Goal: Task Accomplishment & Management: Use online tool/utility

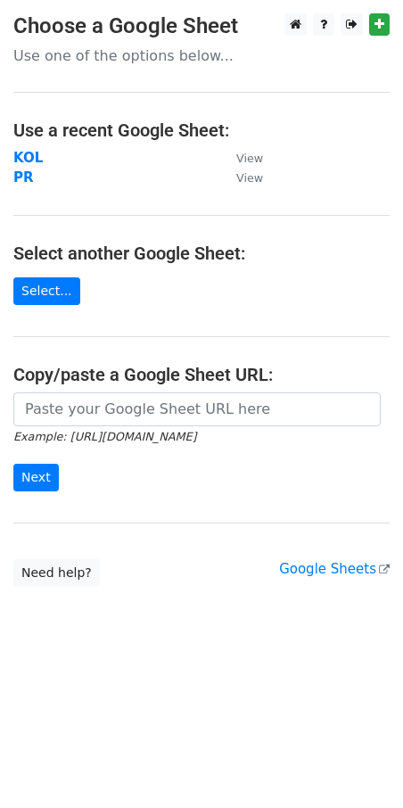
click at [29, 150] on strong "KOL" at bounding box center [27, 158] width 29 height 16
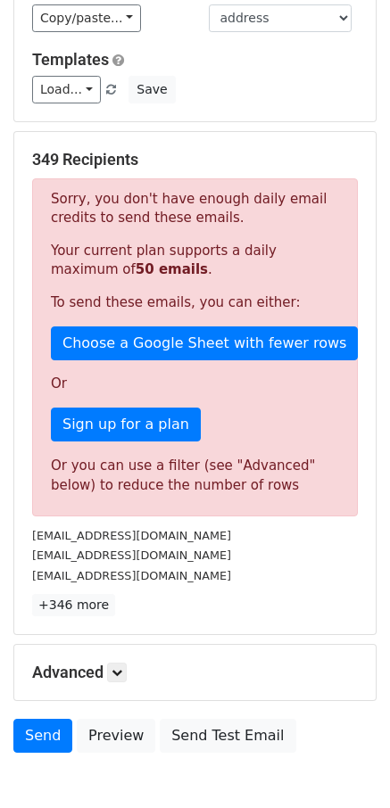
scroll to position [234, 0]
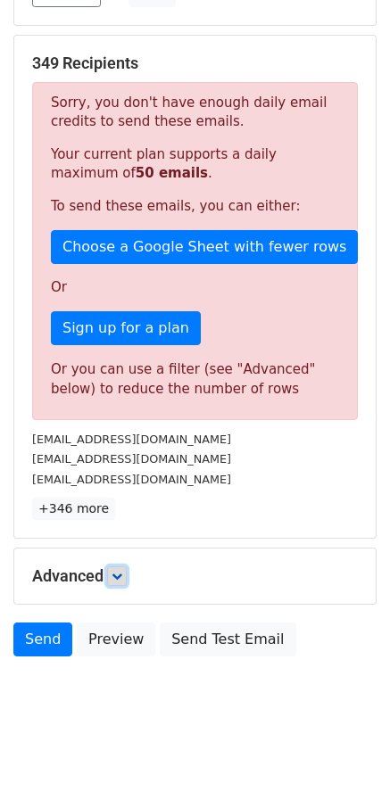
click at [113, 578] on link at bounding box center [117, 576] width 20 height 20
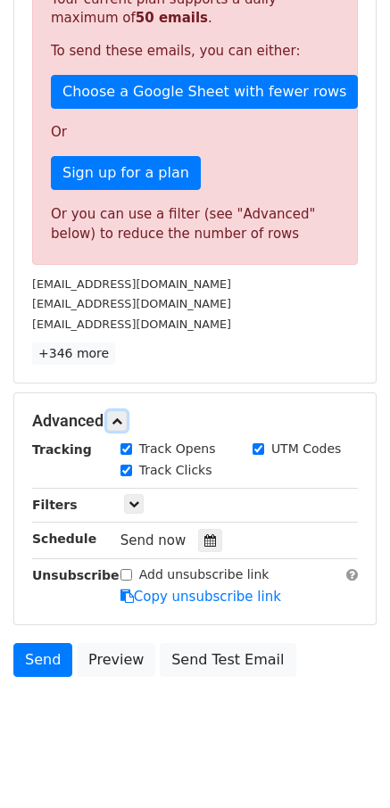
scroll to position [398, 0]
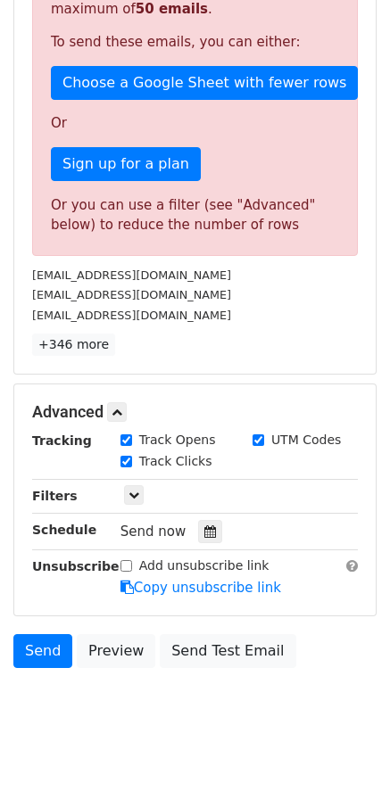
click at [120, 494] on div "Only include spreadsheet rows that match the following filters:" at bounding box center [239, 496] width 264 height 21
click at [126, 494] on link at bounding box center [134, 495] width 20 height 20
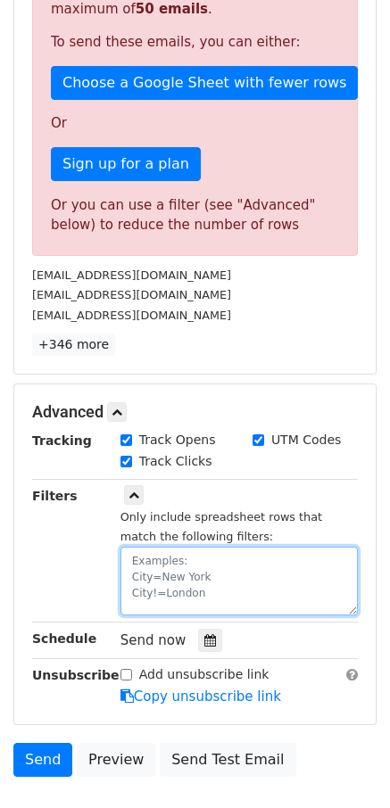
click at [155, 581] on textarea at bounding box center [238, 581] width 237 height 69
paste textarea "date"
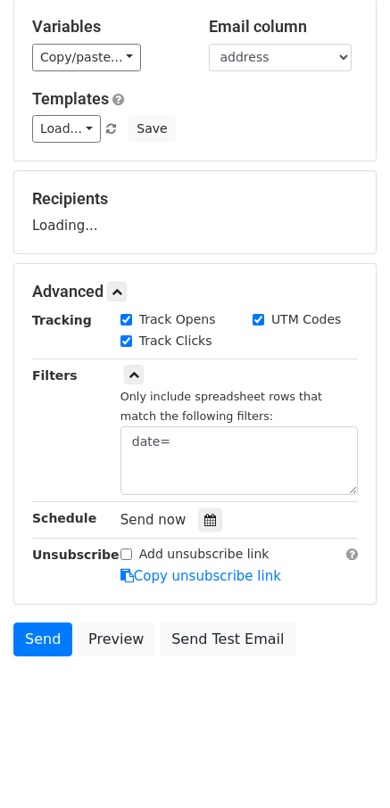
scroll to position [98, 0]
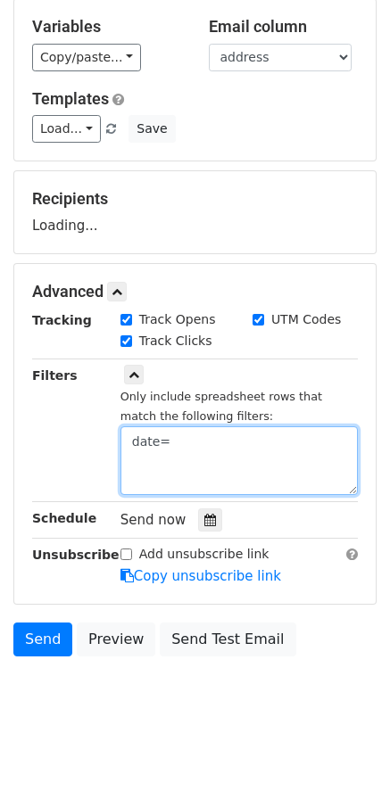
paste textarea "[DATE]"
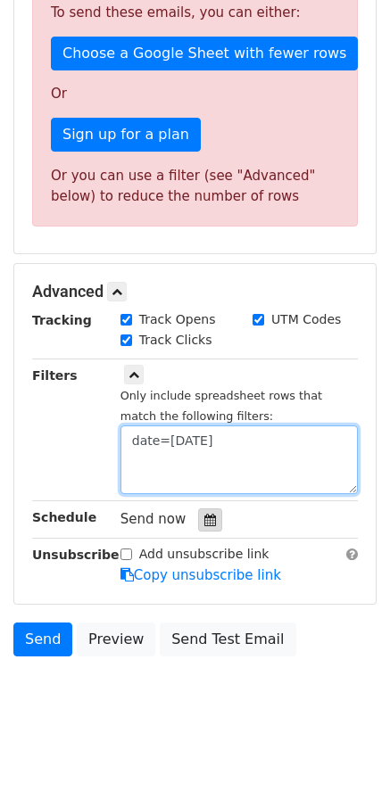
scroll to position [169, 0]
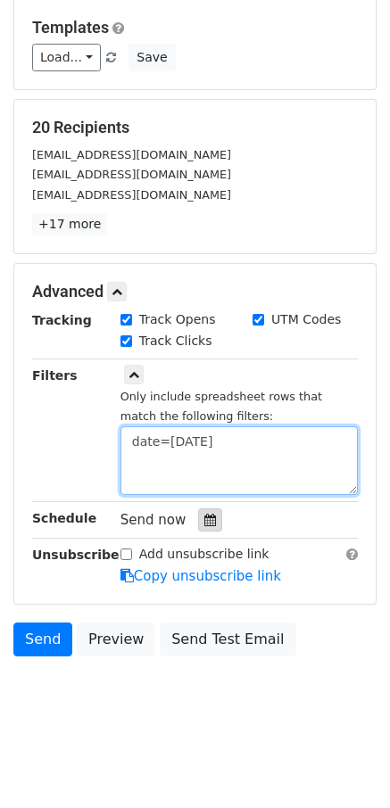
type textarea "date=[DATE]"
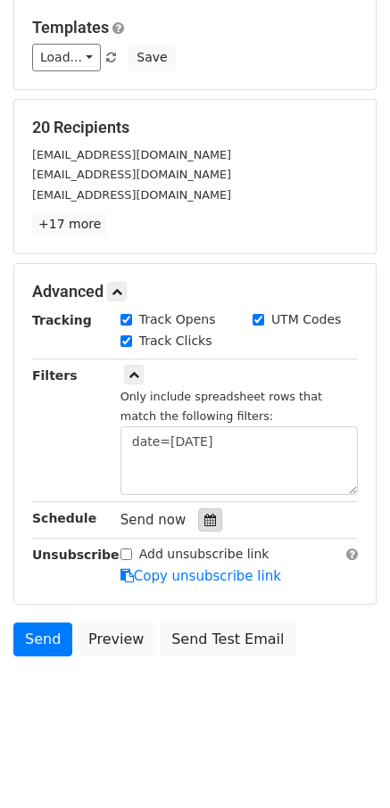
click at [205, 515] on icon at bounding box center [210, 520] width 12 height 12
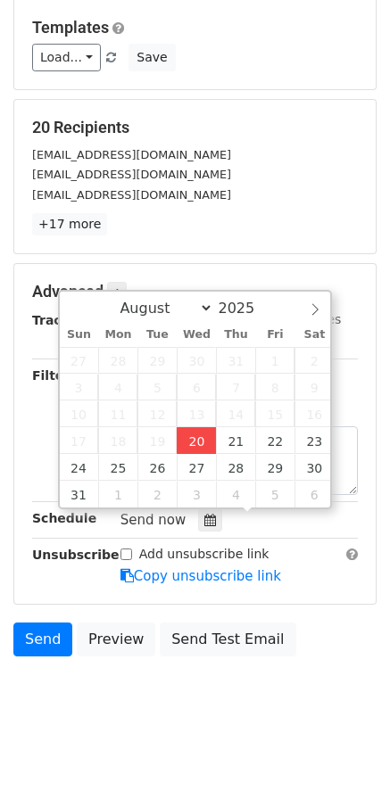
type input "[DATE] 14:38"
type input "02"
type input "38"
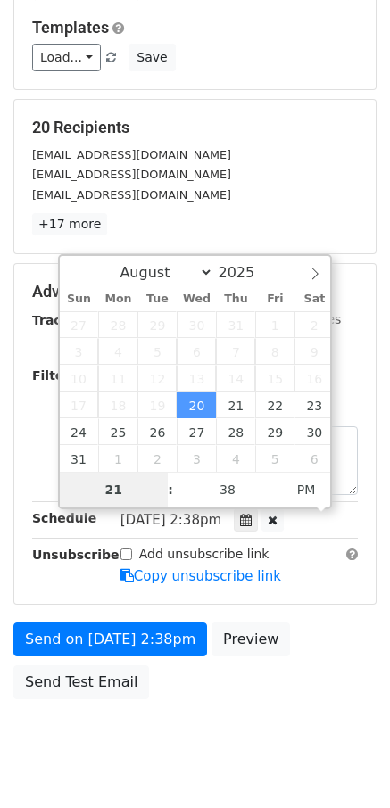
type input "21"
type input "[DATE] 21:38"
type input "09"
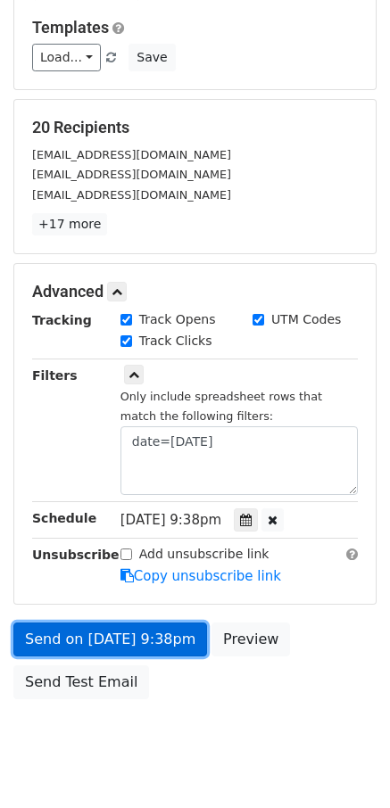
click at [41, 631] on link "Send on [DATE] 9:38pm" at bounding box center [110, 639] width 194 height 34
